Goal: Find specific page/section: Find specific page/section

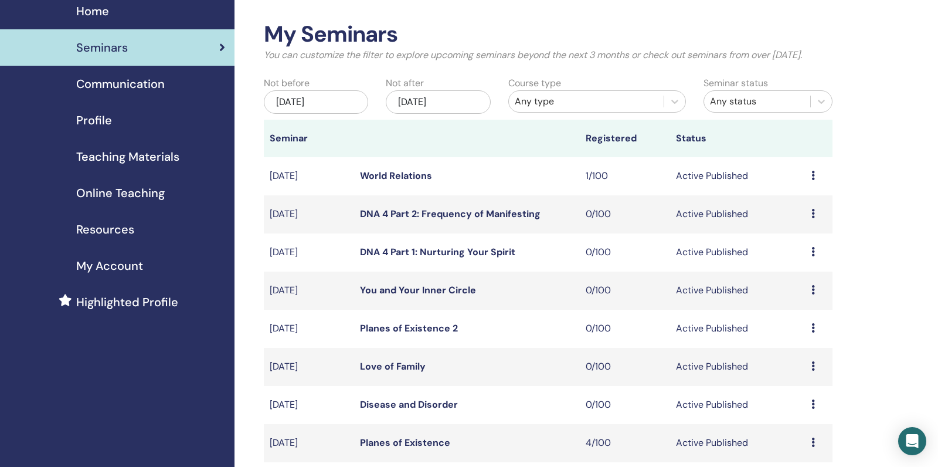
scroll to position [53, 0]
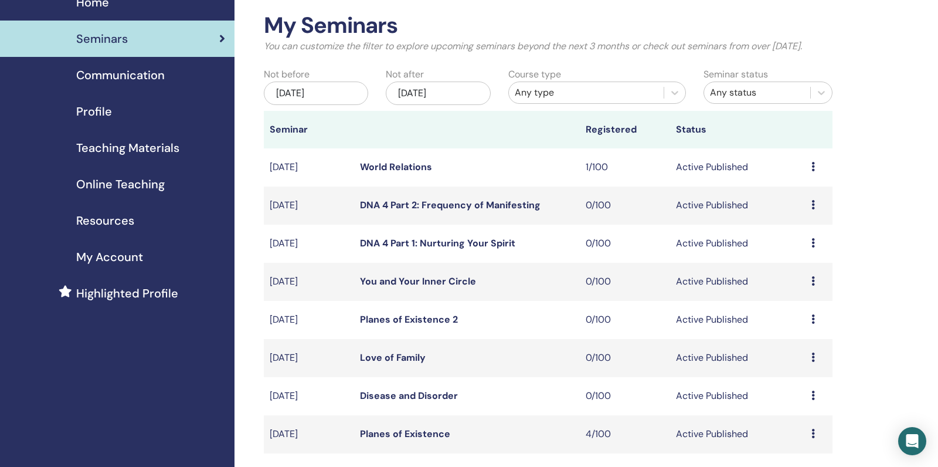
click at [399, 402] on link "Disease and Disorder" at bounding box center [409, 395] width 98 height 12
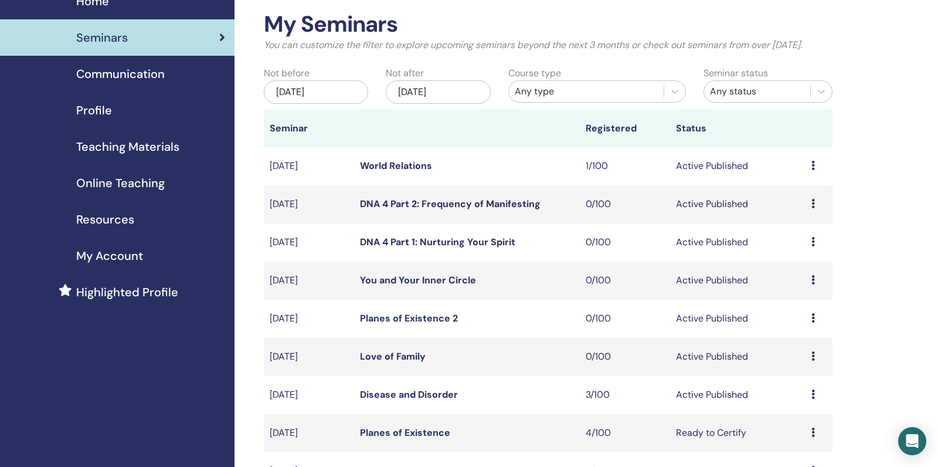
scroll to position [59, 0]
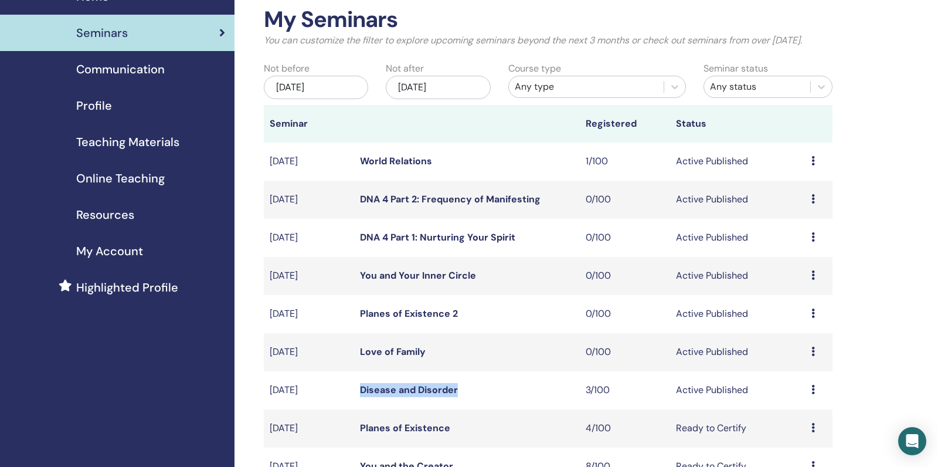
drag, startPoint x: 476, startPoint y: 407, endPoint x: 361, endPoint y: 403, distance: 115.0
click at [361, 403] on td "Disease and Disorder" at bounding box center [467, 390] width 226 height 38
copy link "Disease and Disorder"
click at [466, 179] on td "World Relations" at bounding box center [467, 161] width 226 height 38
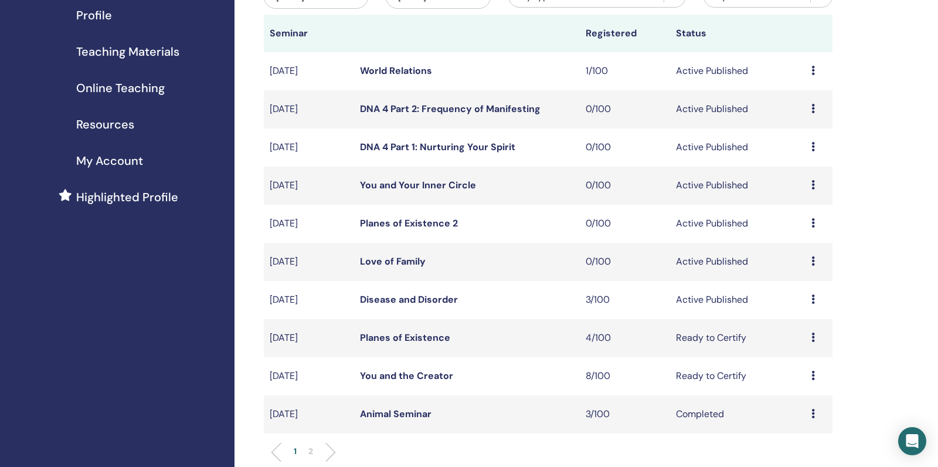
scroll to position [192, 0]
